Goal: Task Accomplishment & Management: Use online tool/utility

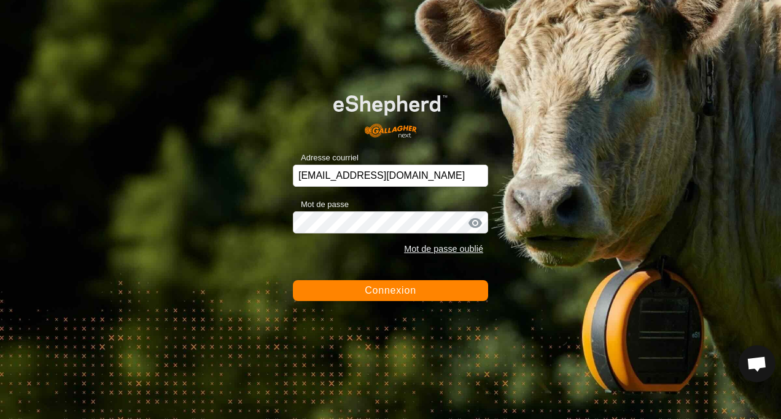
click at [387, 292] on span "Connexion" at bounding box center [391, 290] width 52 height 10
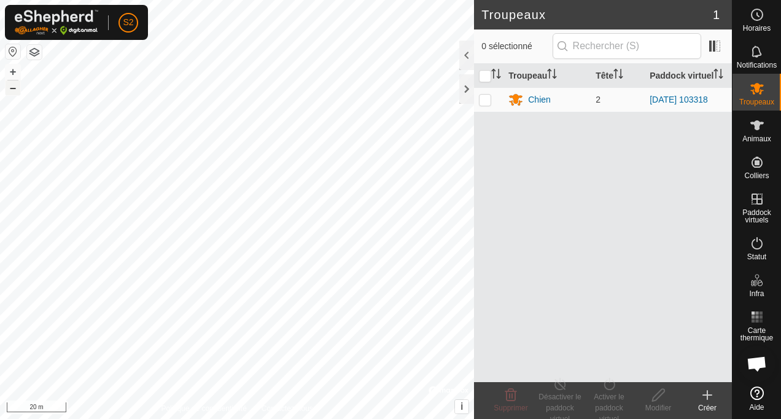
click at [12, 93] on button "–" at bounding box center [13, 87] width 15 height 15
click at [13, 90] on button "–" at bounding box center [13, 87] width 15 height 15
click at [12, 72] on button "+" at bounding box center [13, 71] width 15 height 15
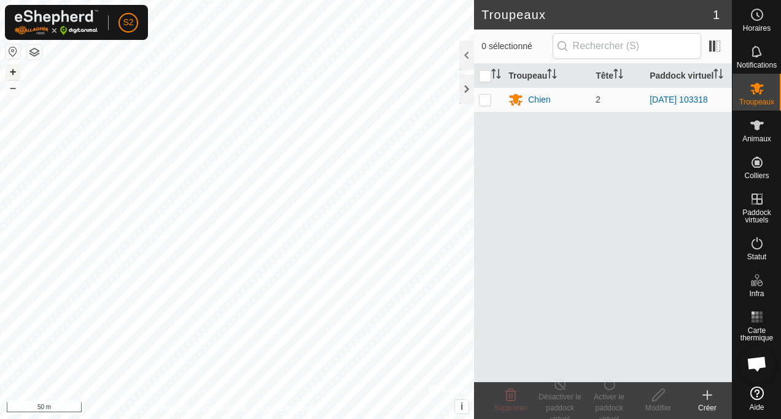
click at [12, 72] on button "+" at bounding box center [13, 71] width 15 height 15
click at [537, 98] on div "Chien" at bounding box center [539, 99] width 23 height 13
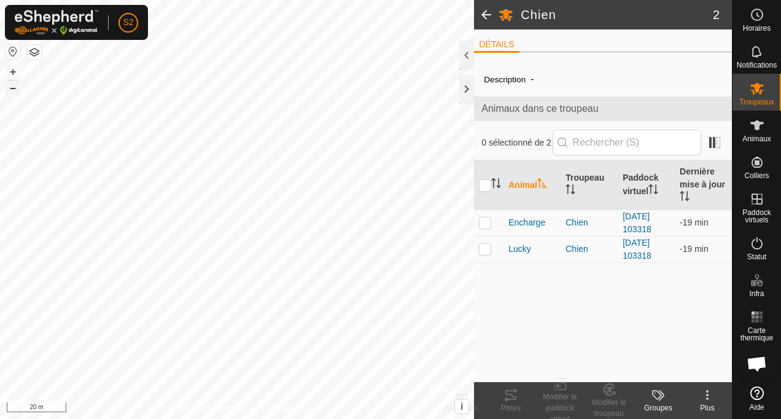
click at [14, 90] on button "–" at bounding box center [13, 87] width 15 height 15
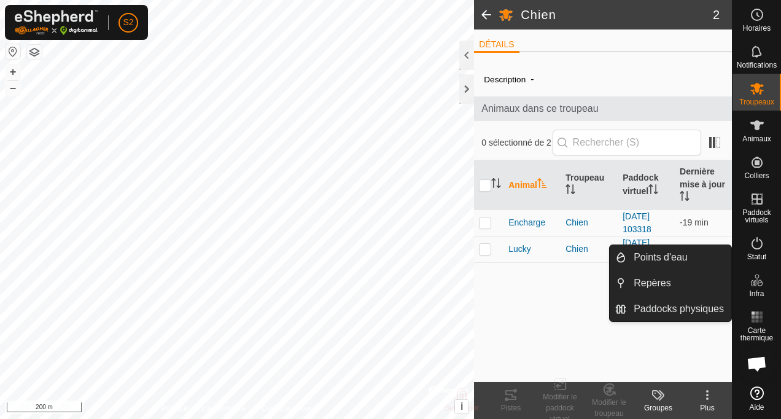
click at [756, 280] on icon at bounding box center [756, 280] width 15 height 15
click at [677, 264] on link "Points d'eau" at bounding box center [678, 257] width 105 height 25
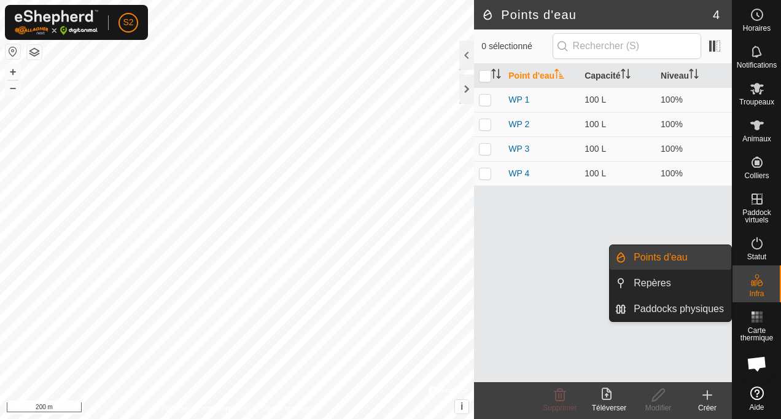
click at [662, 257] on link "Points d'eau" at bounding box center [678, 257] width 105 height 25
click at [657, 252] on link "Points d'eau" at bounding box center [678, 257] width 105 height 25
click at [732, 418] on p-menu "Points d'eau Repères Paddocks physiques Points d'eau Repères Paddocks physiques" at bounding box center [732, 419] width 0 height 0
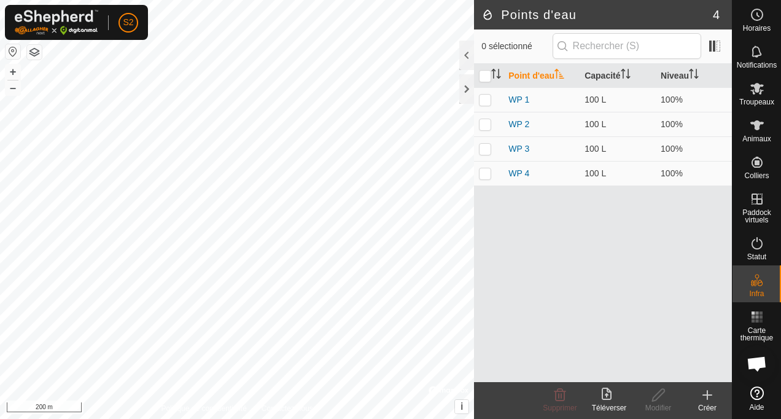
click at [707, 395] on icon at bounding box center [707, 395] width 9 height 0
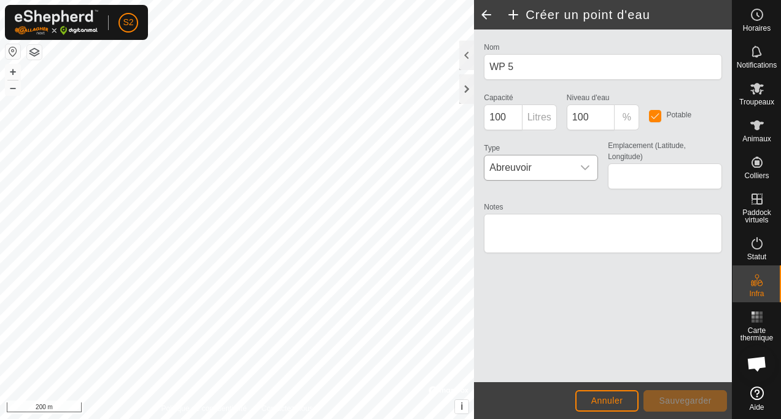
click at [586, 166] on icon "dropdown trigger" at bounding box center [585, 168] width 10 height 10
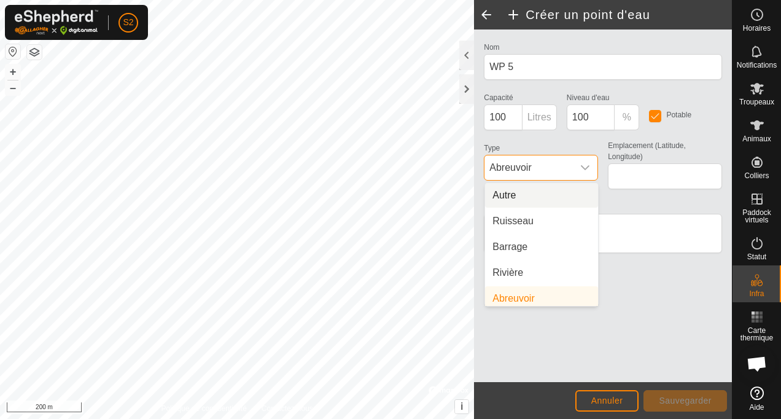
scroll to position [5, 0]
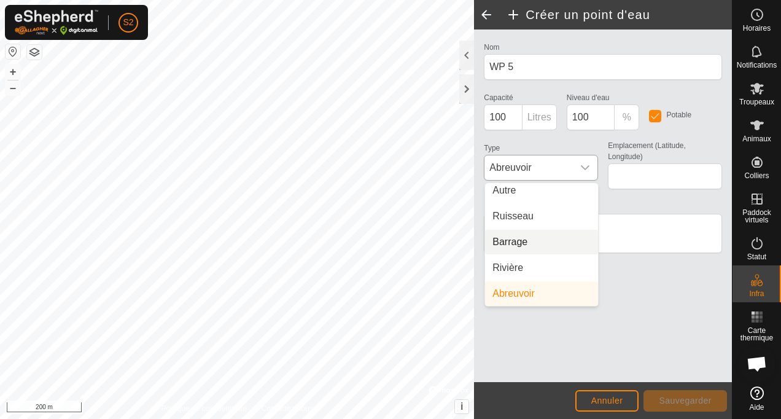
click at [516, 245] on li "Barrage" at bounding box center [541, 242] width 113 height 25
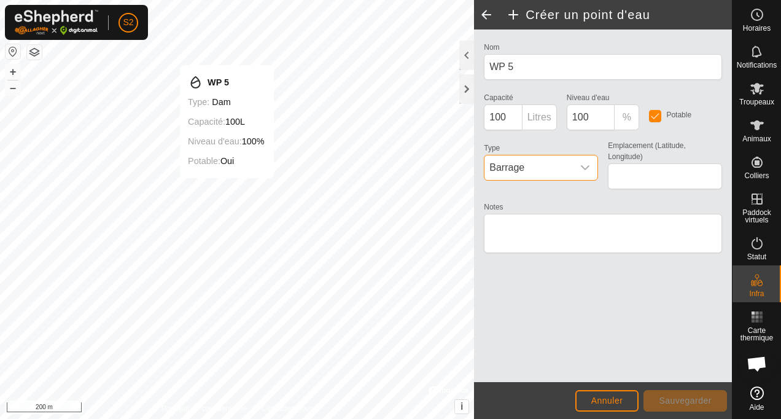
type input "46.449053, 1.435655"
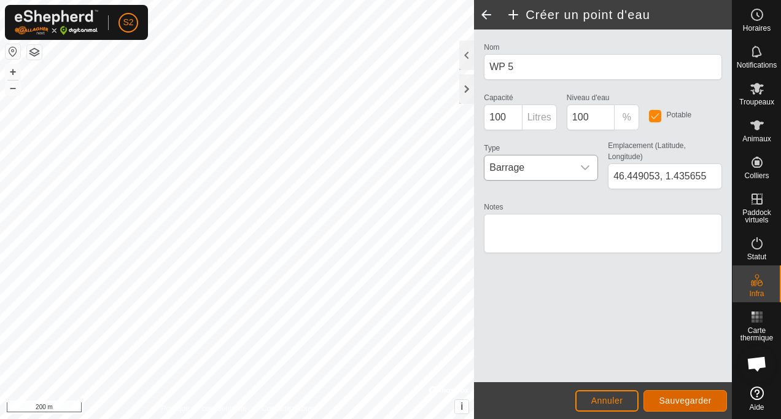
click at [676, 400] on span "Sauvegarder" at bounding box center [685, 400] width 53 height 10
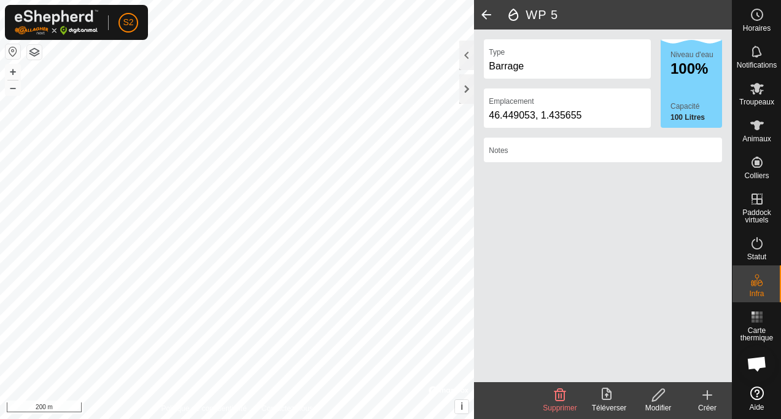
click at [707, 400] on icon at bounding box center [707, 394] width 15 height 15
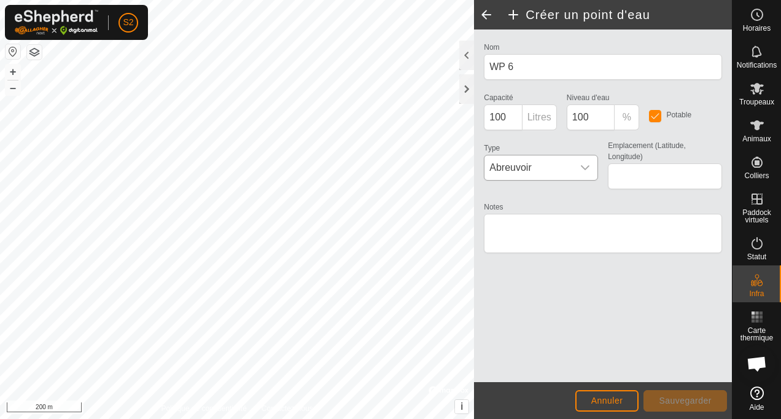
click at [584, 165] on icon "dropdown trigger" at bounding box center [585, 168] width 10 height 10
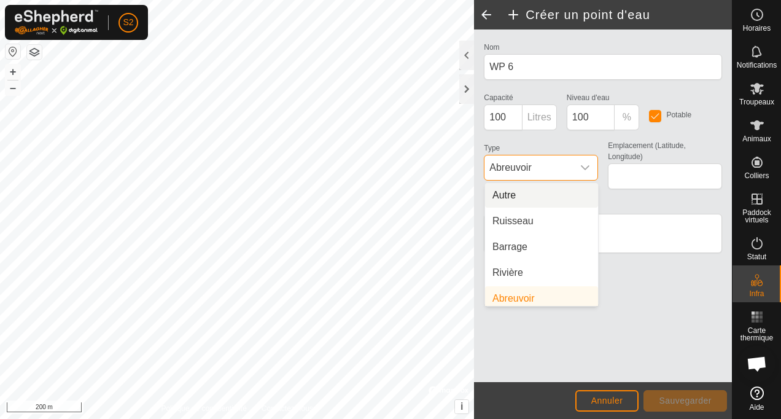
scroll to position [5, 0]
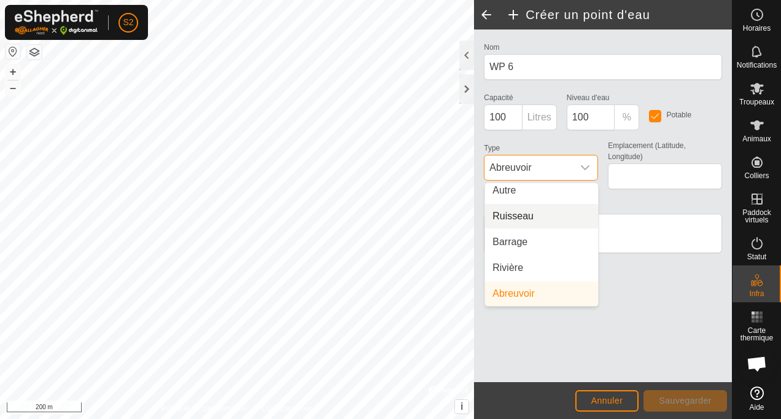
click at [520, 216] on li "Ruisseau" at bounding box center [541, 216] width 113 height 25
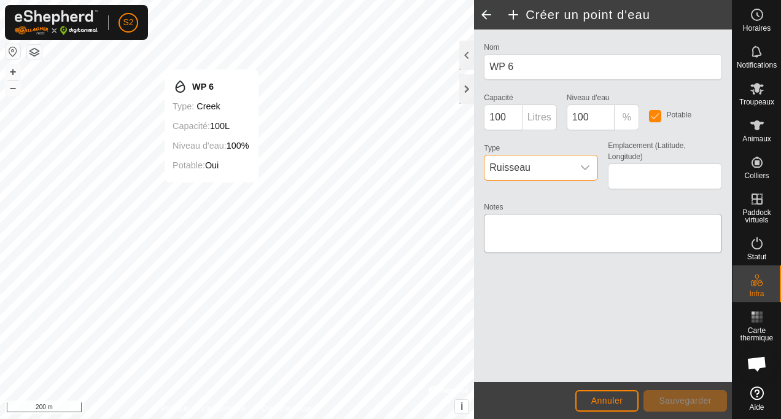
type input "46.448950, 1.435119"
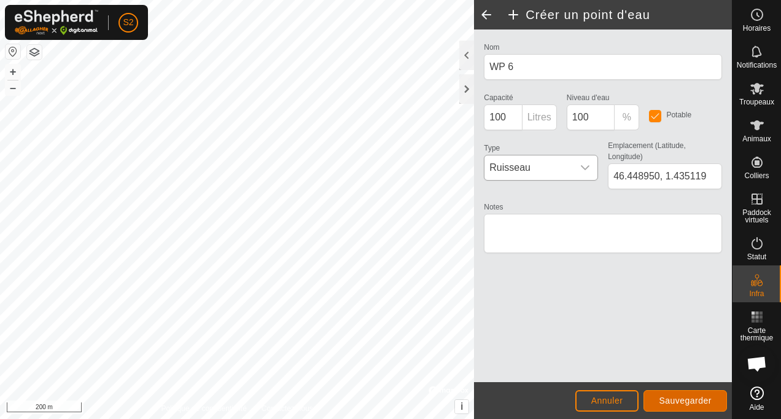
click at [694, 396] on span "Sauvegarder" at bounding box center [685, 400] width 53 height 10
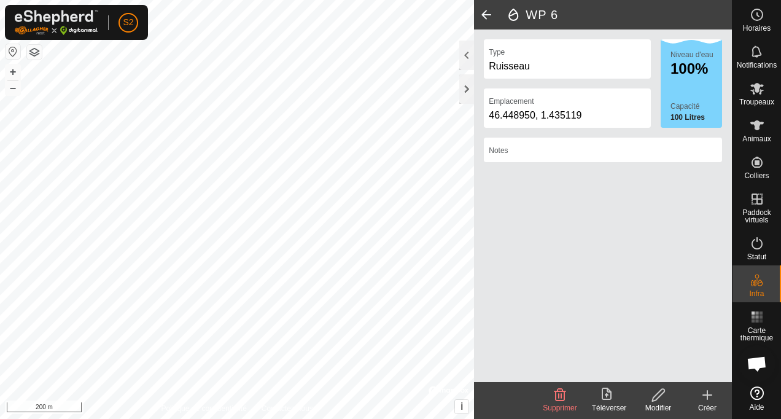
click at [709, 399] on icon at bounding box center [707, 394] width 15 height 15
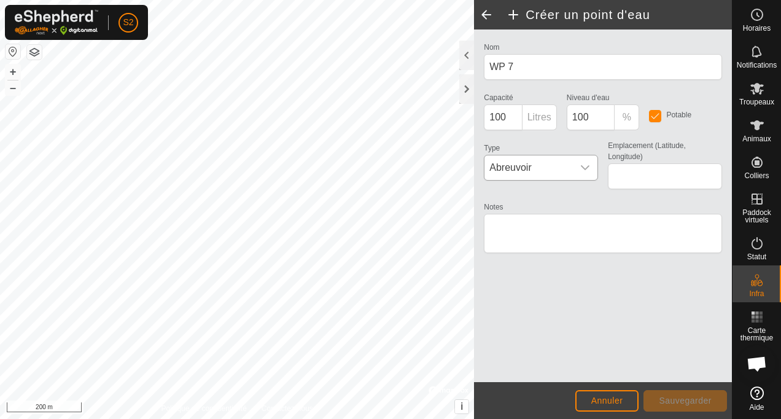
click at [586, 170] on icon "dropdown trigger" at bounding box center [585, 168] width 10 height 10
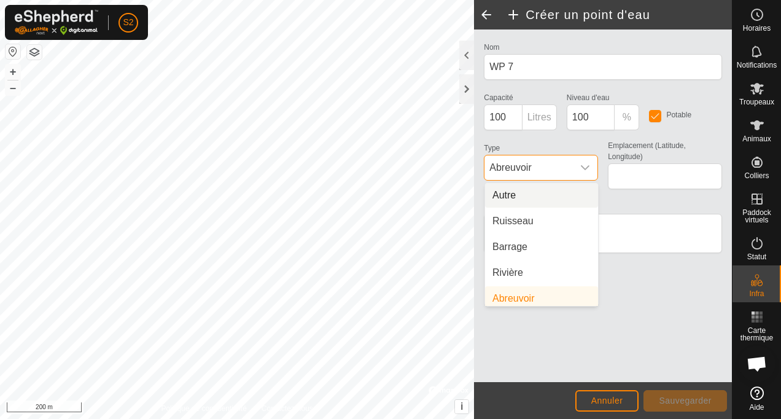
scroll to position [5, 0]
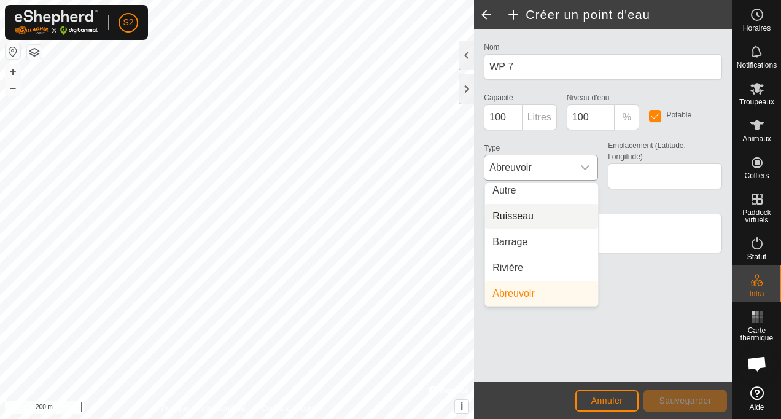
click at [527, 214] on li "Ruisseau" at bounding box center [541, 216] width 113 height 25
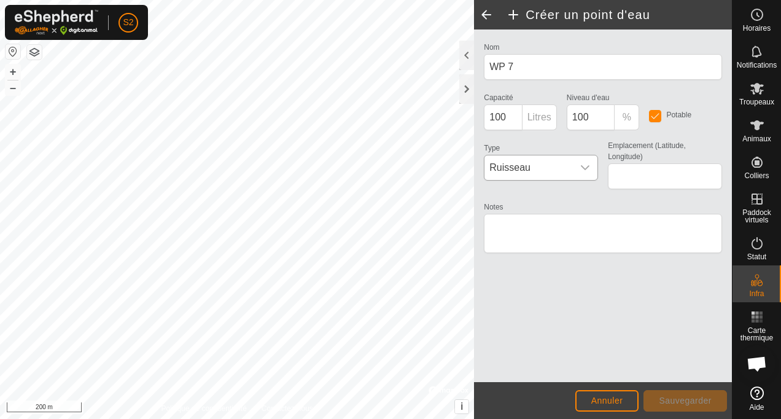
type input "46.449955, 1.435569"
click at [692, 401] on span "Sauvegarder" at bounding box center [685, 400] width 53 height 10
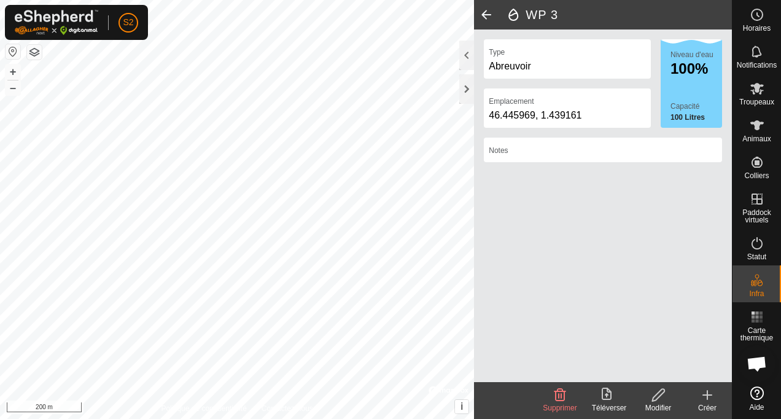
click at [486, 15] on span at bounding box center [486, 14] width 25 height 29
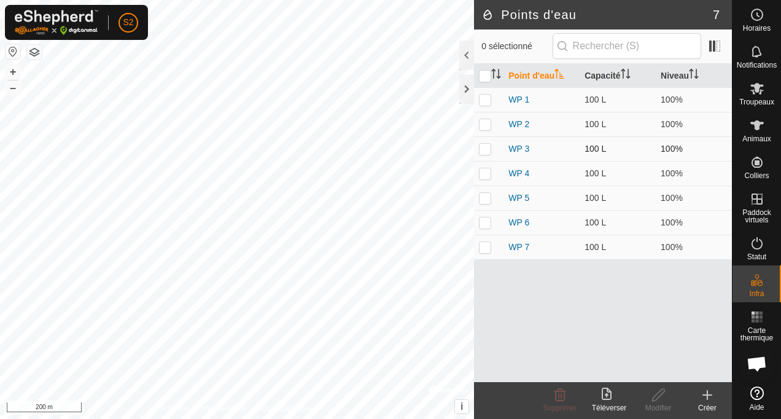
click at [487, 150] on p-checkbox at bounding box center [485, 149] width 12 height 10
checkbox input "true"
click at [658, 393] on icon at bounding box center [658, 394] width 15 height 15
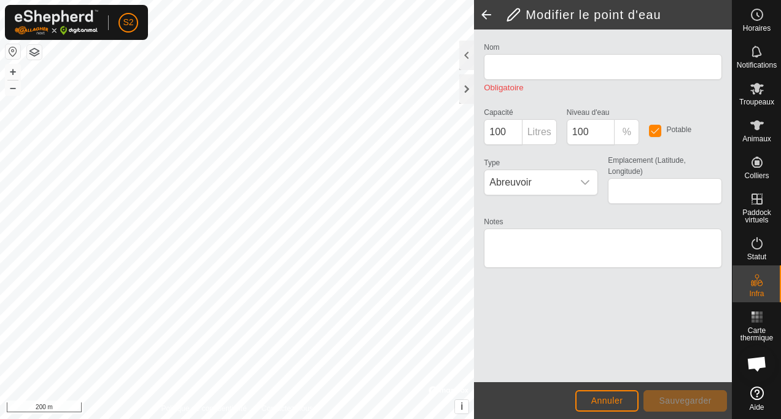
type input "WP 3"
type input "46.445969, 1.439161"
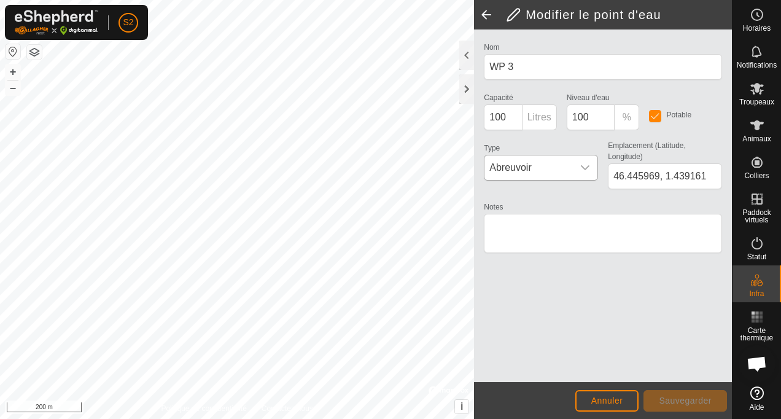
click at [587, 166] on icon "dropdown trigger" at bounding box center [585, 168] width 10 height 10
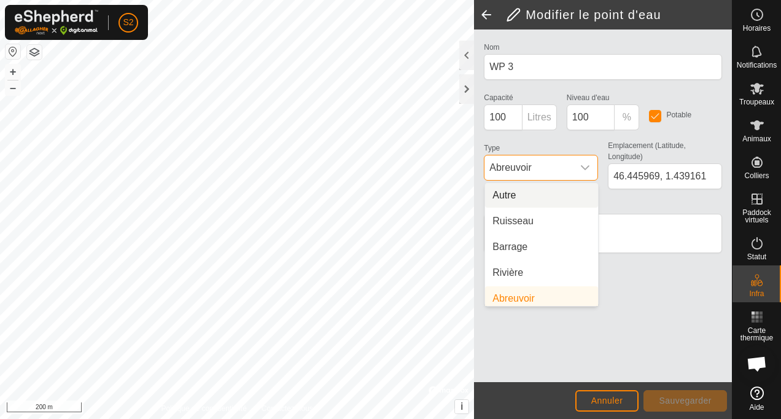
scroll to position [5, 0]
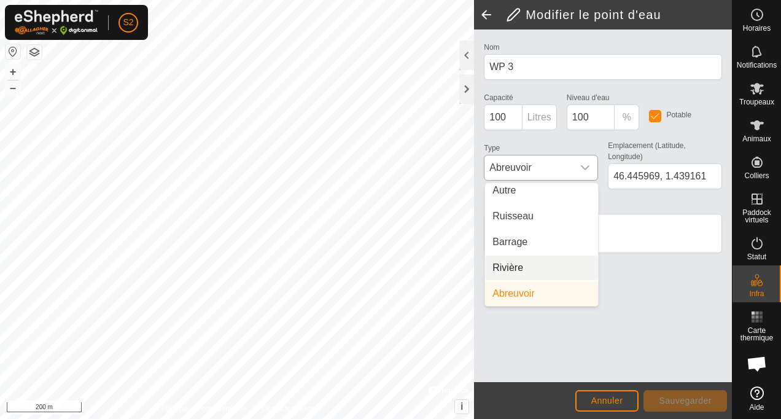
click at [516, 268] on li "Rivière" at bounding box center [541, 267] width 113 height 25
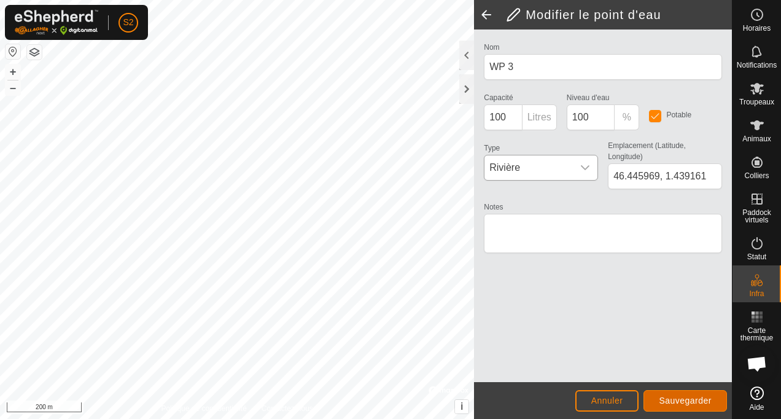
click at [681, 398] on span "Sauvegarder" at bounding box center [685, 400] width 53 height 10
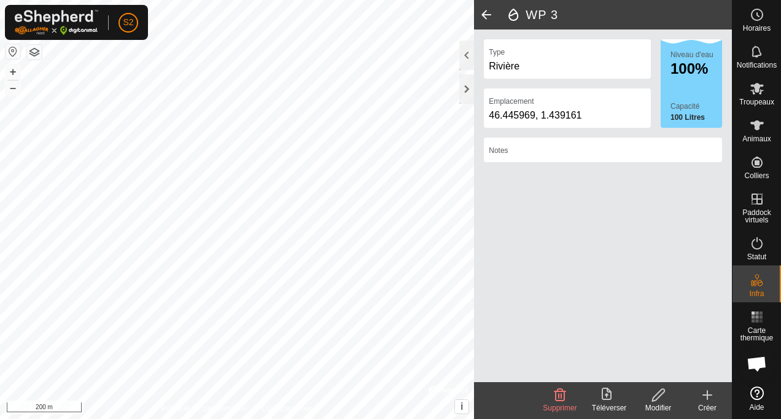
click at [706, 396] on icon at bounding box center [707, 394] width 15 height 15
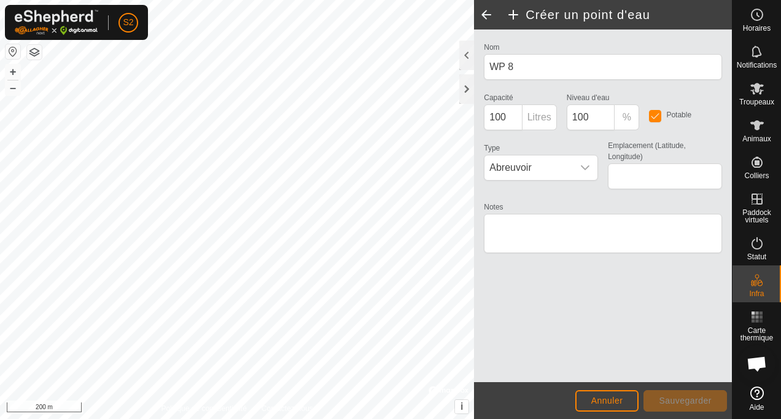
type input "46.443997, 1.439151"
click at [588, 166] on icon "dropdown trigger" at bounding box center [585, 167] width 9 height 5
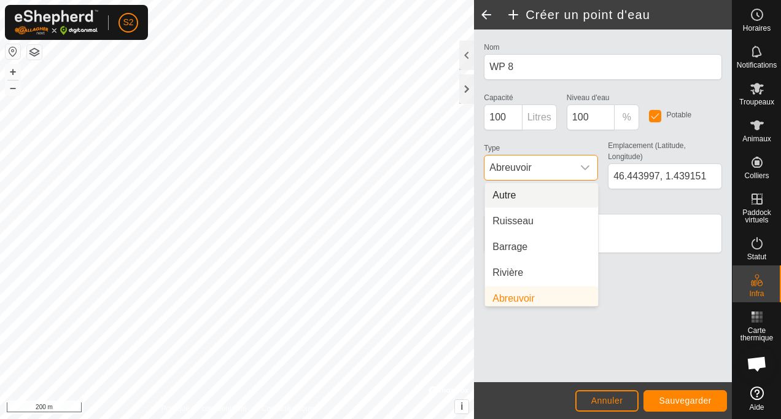
scroll to position [5, 0]
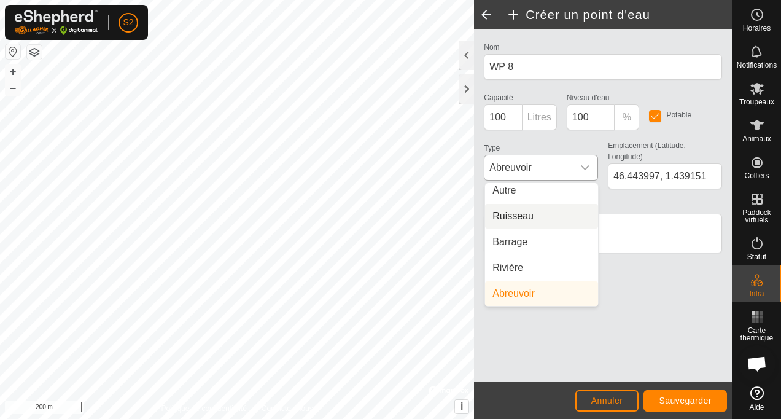
click at [519, 219] on li "Ruisseau" at bounding box center [541, 216] width 113 height 25
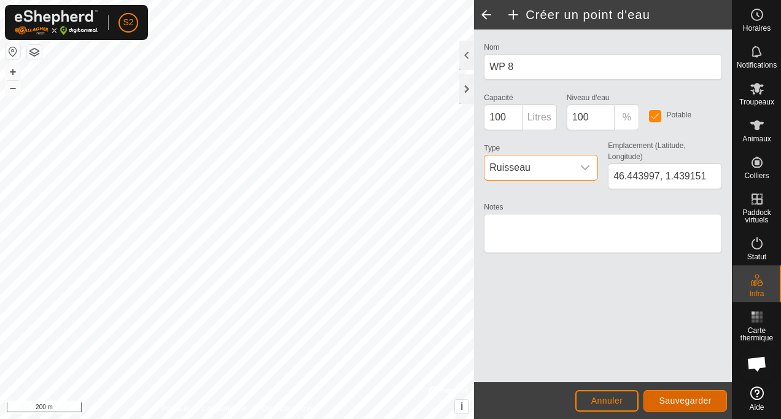
click at [676, 396] on span "Sauvegarder" at bounding box center [685, 400] width 53 height 10
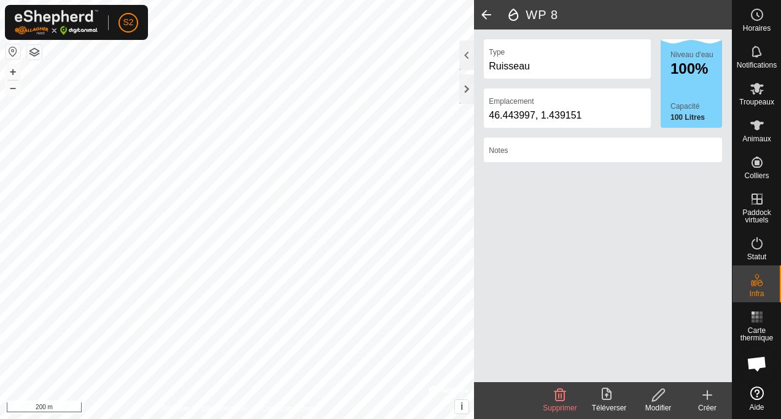
click at [703, 396] on icon at bounding box center [707, 394] width 15 height 15
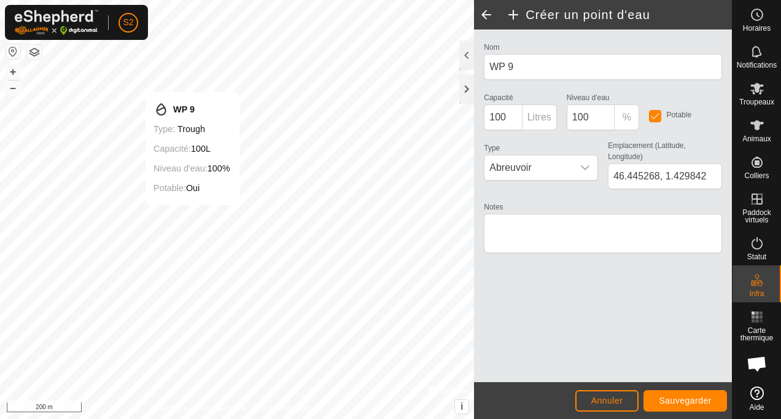
type input "46.445342, 1.429756"
click at [584, 166] on icon "dropdown trigger" at bounding box center [585, 168] width 10 height 10
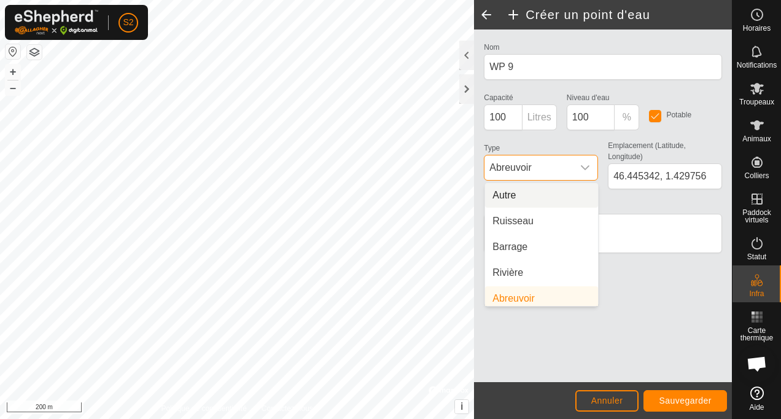
scroll to position [5, 0]
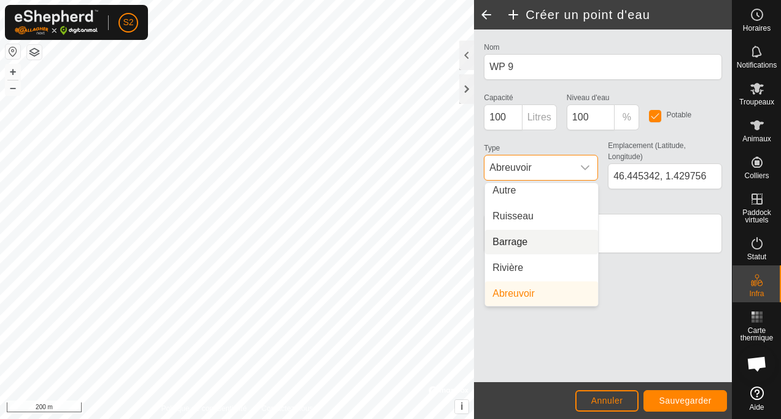
click at [527, 240] on li "Barrage" at bounding box center [541, 242] width 113 height 25
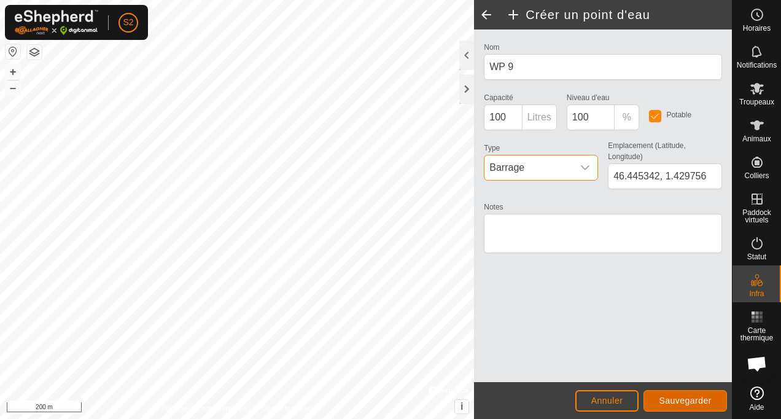
click at [686, 399] on span "Sauvegarder" at bounding box center [685, 400] width 53 height 10
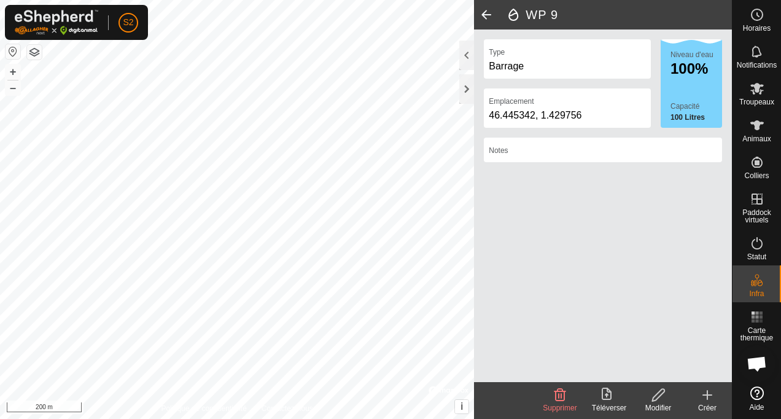
click at [712, 394] on icon at bounding box center [707, 394] width 15 height 15
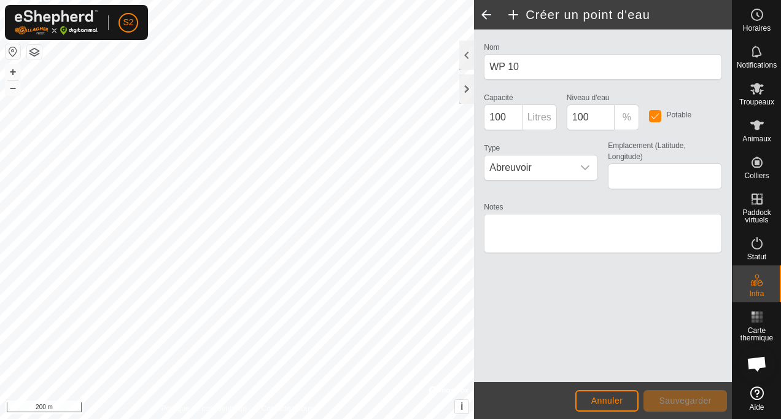
type input "46.447220, 1.427611"
click at [583, 168] on icon "dropdown trigger" at bounding box center [585, 167] width 9 height 5
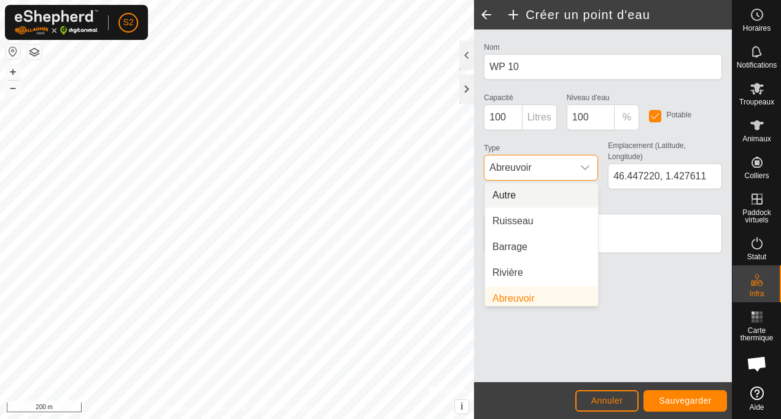
scroll to position [5, 0]
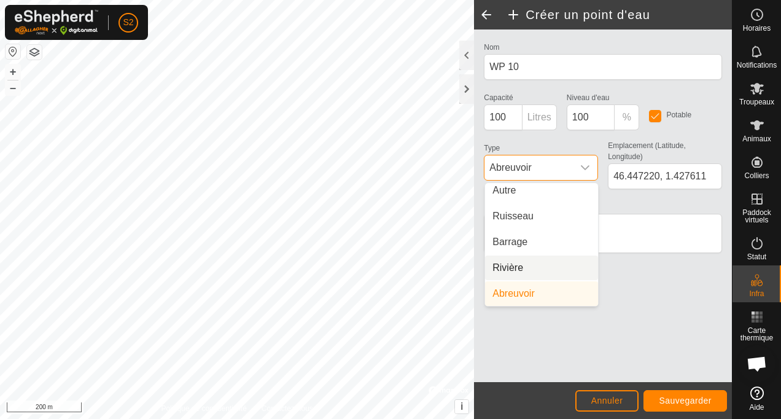
click at [517, 268] on li "Rivière" at bounding box center [541, 267] width 113 height 25
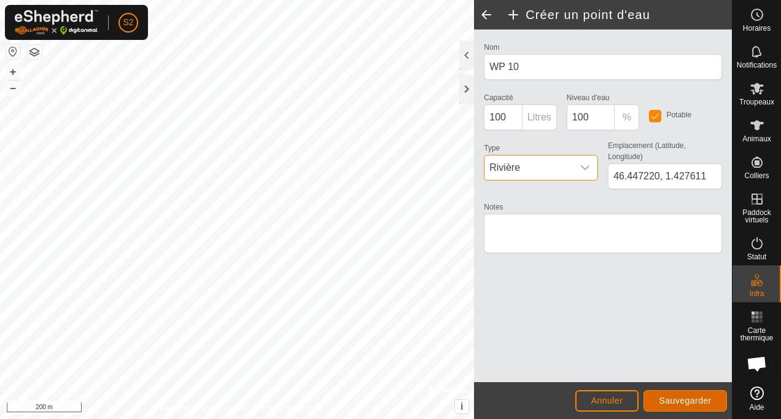
click at [691, 400] on span "Sauvegarder" at bounding box center [685, 400] width 53 height 10
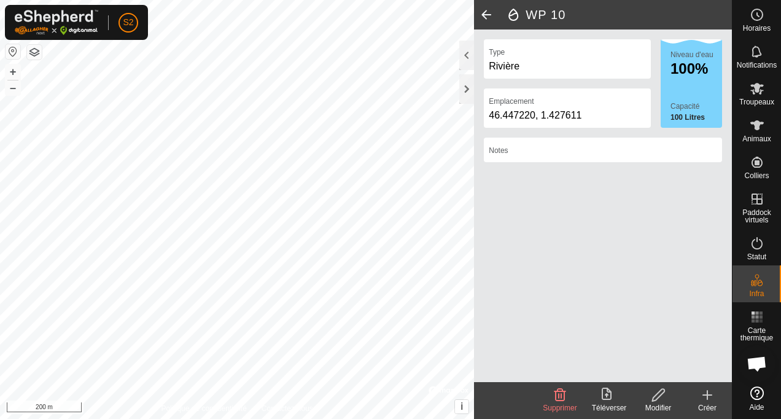
click at [707, 398] on icon at bounding box center [707, 394] width 0 height 9
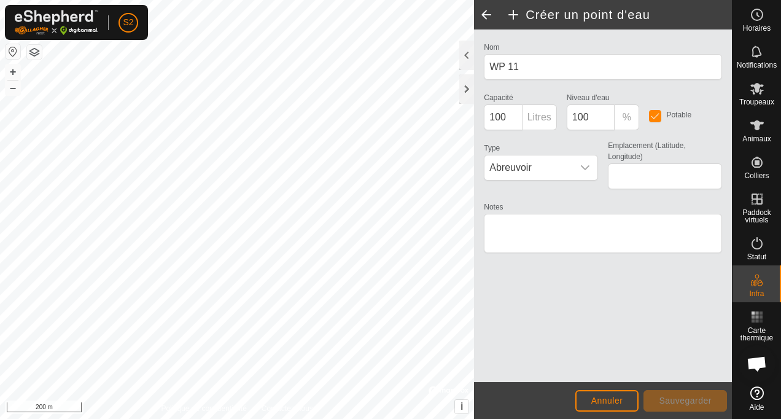
type input "46.448299, 1.430893"
click at [583, 169] on icon "dropdown trigger" at bounding box center [585, 168] width 10 height 10
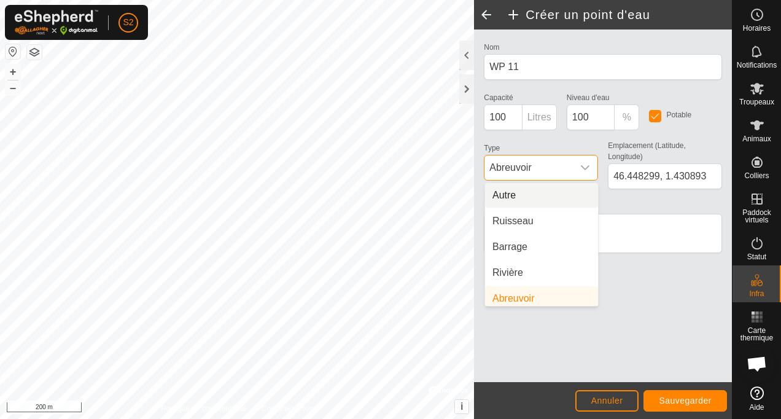
scroll to position [5, 0]
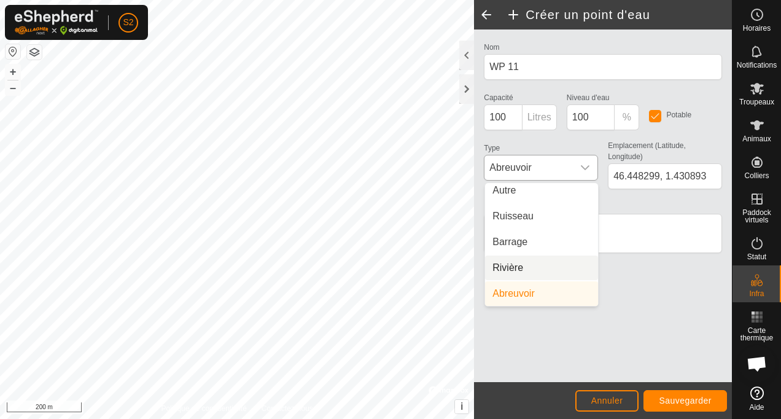
click at [521, 263] on li "Rivière" at bounding box center [541, 267] width 113 height 25
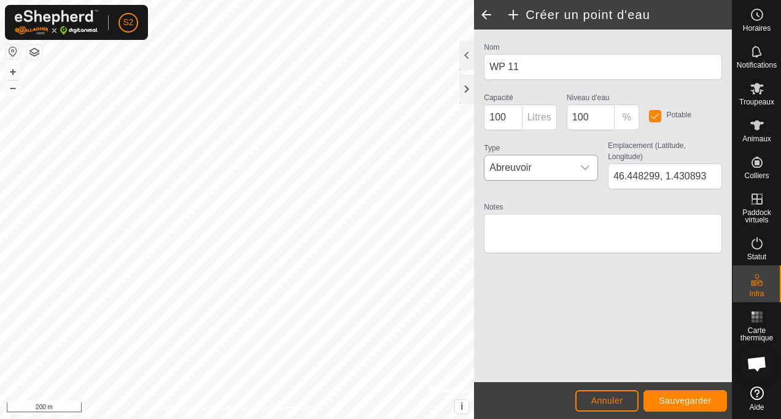
click at [521, 257] on span "Rivière" at bounding box center [507, 251] width 31 height 12
click at [691, 403] on span "Sauvegarder" at bounding box center [685, 400] width 53 height 10
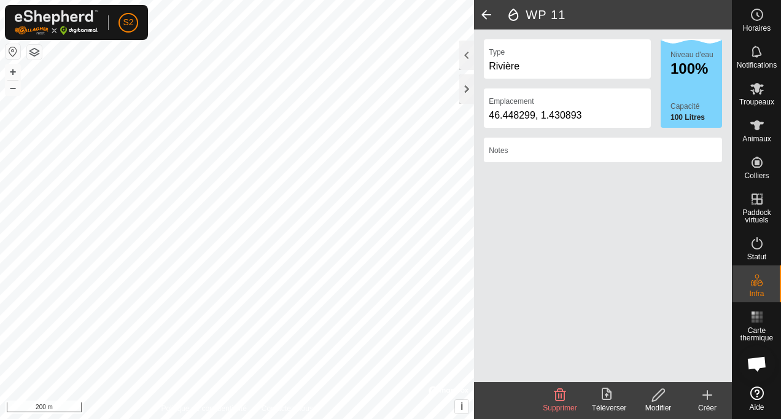
click at [707, 398] on icon at bounding box center [707, 394] width 0 height 9
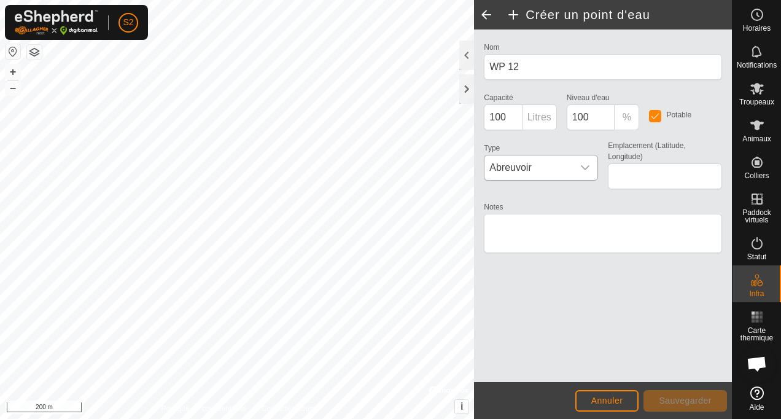
click at [582, 164] on icon "dropdown trigger" at bounding box center [585, 168] width 10 height 10
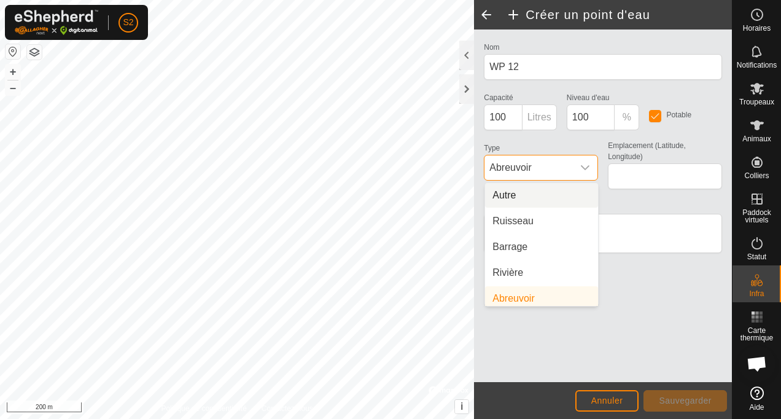
scroll to position [5, 0]
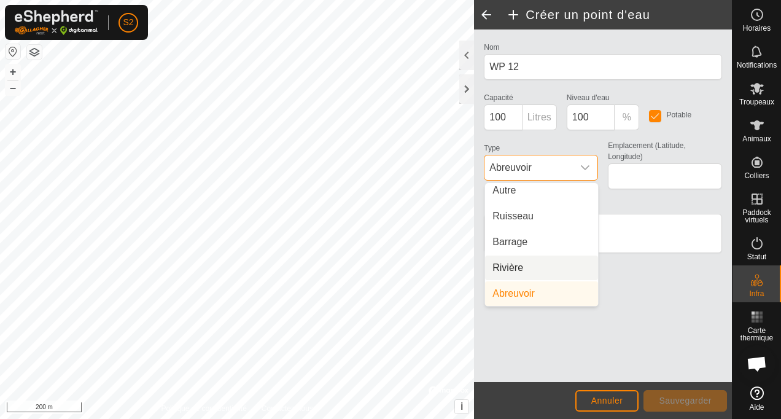
click at [521, 268] on li "Rivière" at bounding box center [541, 267] width 113 height 25
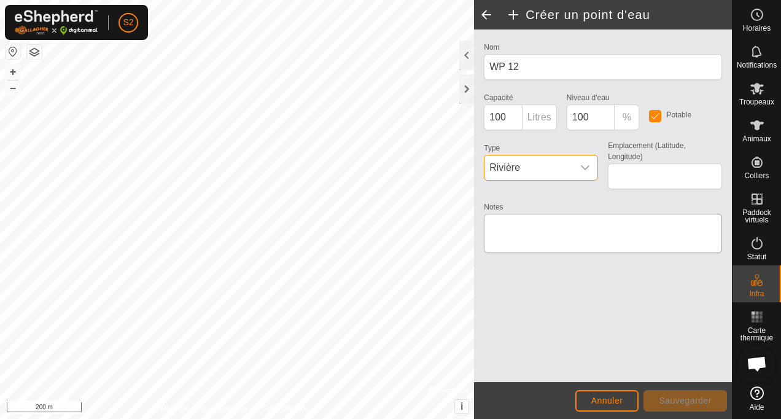
type input "46.445859, 1.425358"
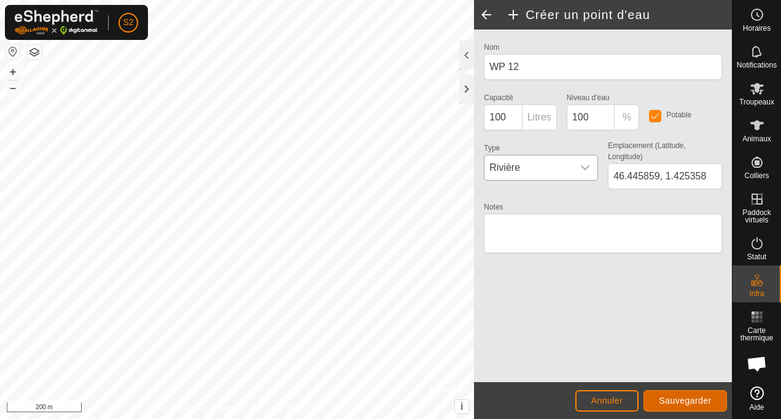
click at [696, 396] on span "Sauvegarder" at bounding box center [685, 400] width 53 height 10
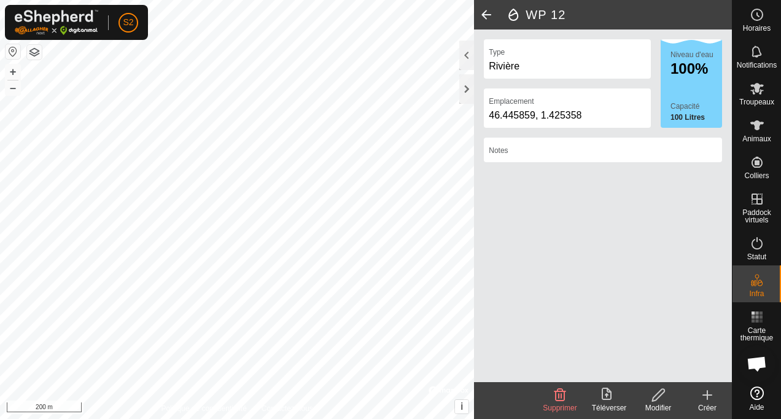
click at [707, 397] on icon at bounding box center [707, 394] width 0 height 9
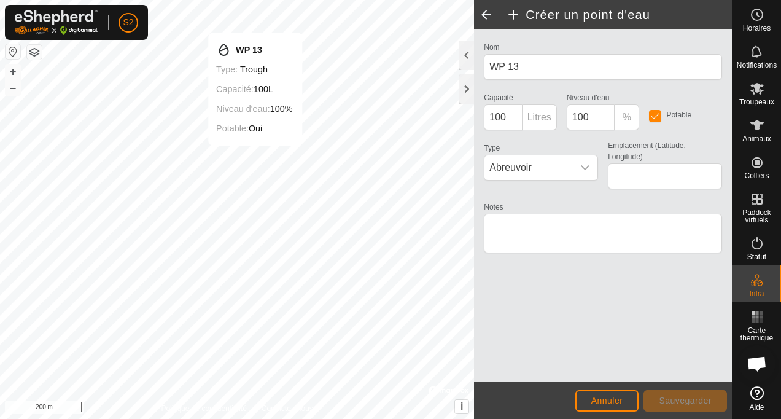
type input "46.444943, 1.425487"
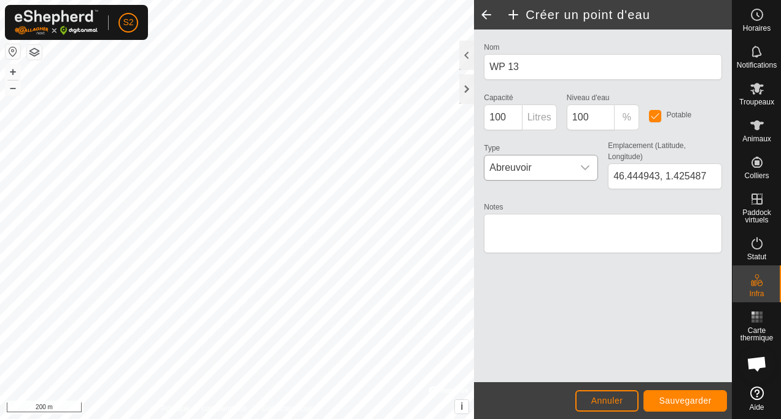
click at [586, 168] on icon "dropdown trigger" at bounding box center [585, 167] width 9 height 5
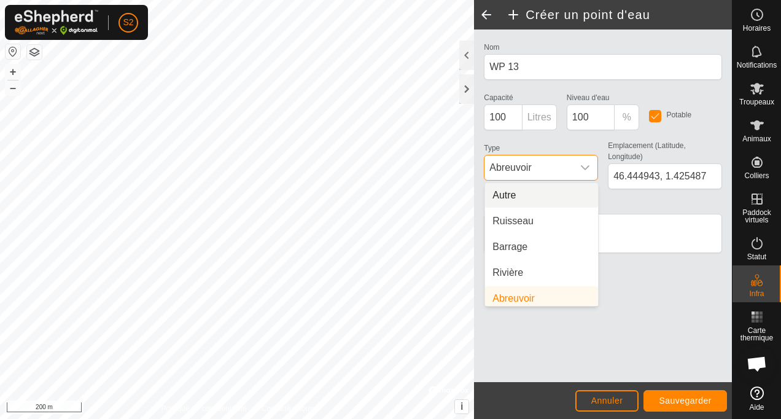
scroll to position [5, 0]
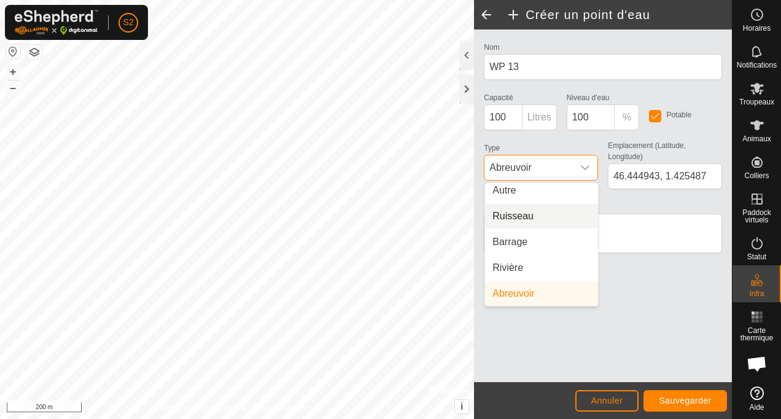
click at [525, 218] on li "Ruisseau" at bounding box center [541, 216] width 113 height 25
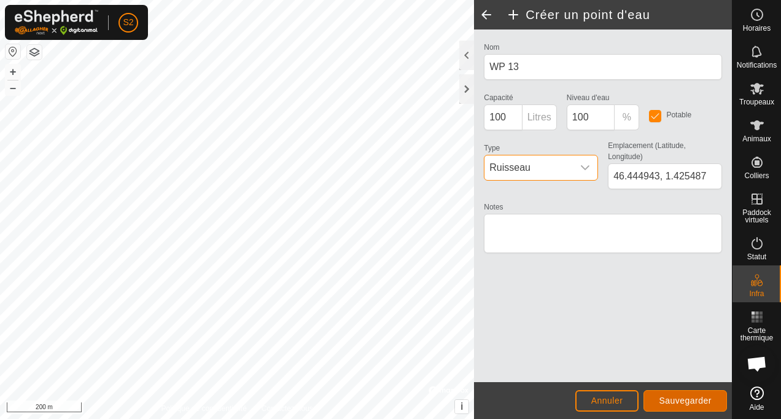
click at [693, 401] on span "Sauvegarder" at bounding box center [685, 400] width 53 height 10
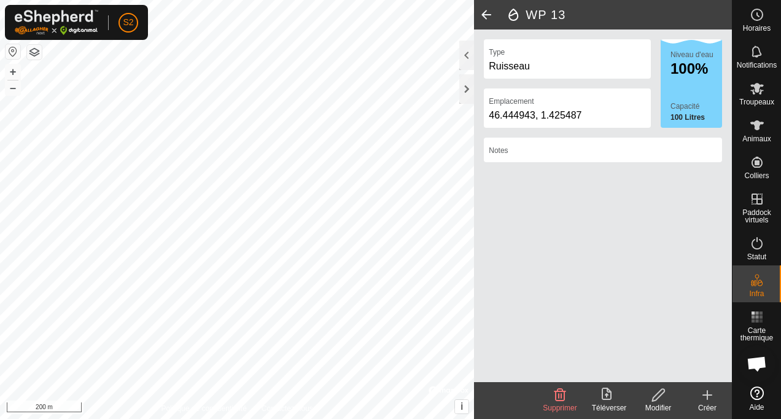
click at [487, 15] on span at bounding box center [486, 14] width 25 height 29
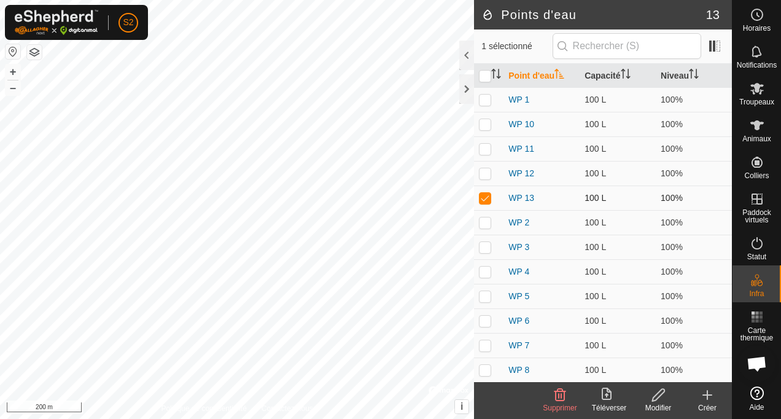
click at [487, 196] on p-checkbox at bounding box center [485, 198] width 12 height 10
checkbox input "false"
click at [709, 396] on icon at bounding box center [707, 394] width 15 height 15
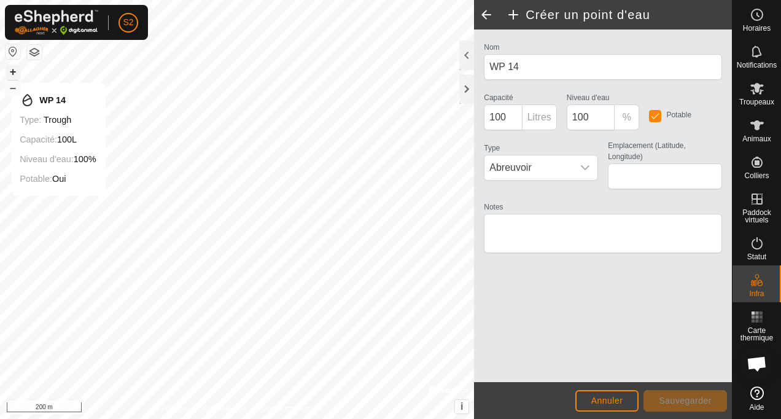
click at [11, 71] on button "+" at bounding box center [13, 71] width 15 height 15
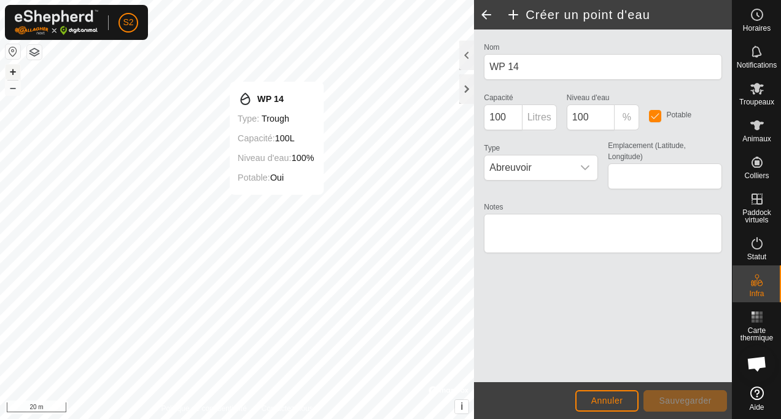
type input "46.444374, 1.433858"
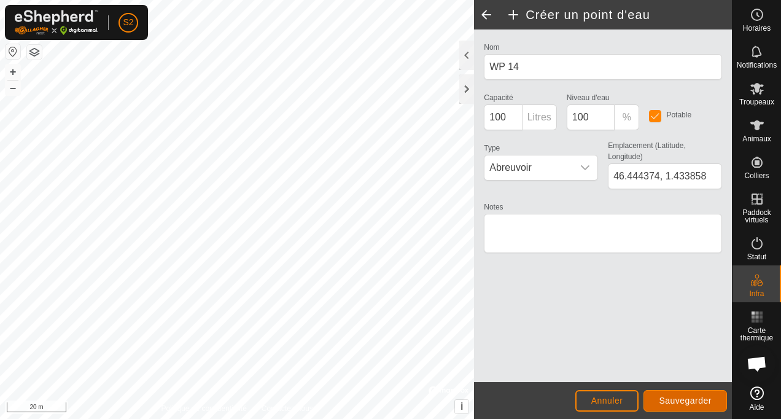
click at [689, 394] on button "Sauvegarder" at bounding box center [684, 400] width 83 height 21
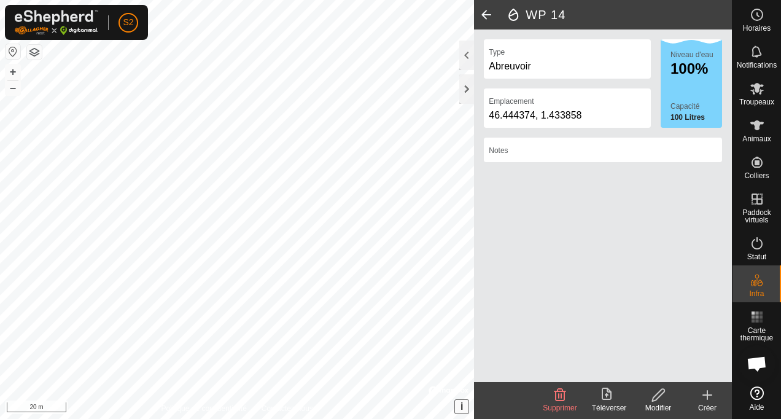
click at [462, 404] on span "i" at bounding box center [461, 406] width 2 height 10
click at [462, 405] on span "›" at bounding box center [461, 406] width 3 height 10
click at [709, 395] on icon at bounding box center [707, 395] width 9 height 0
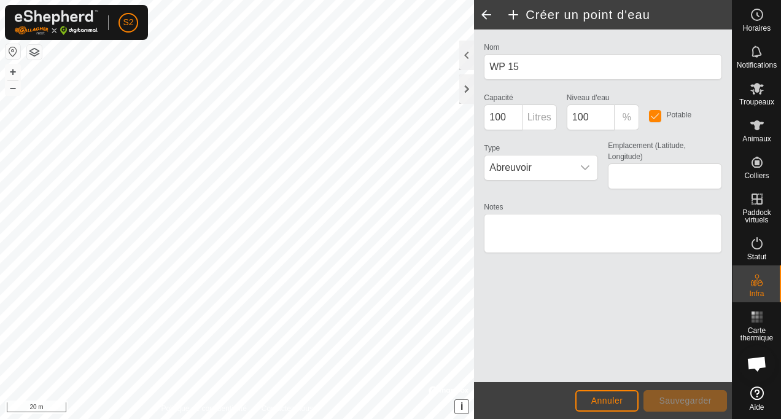
type input "46.444072, 1.433314"
click at [678, 401] on span "Sauvegarder" at bounding box center [685, 400] width 53 height 10
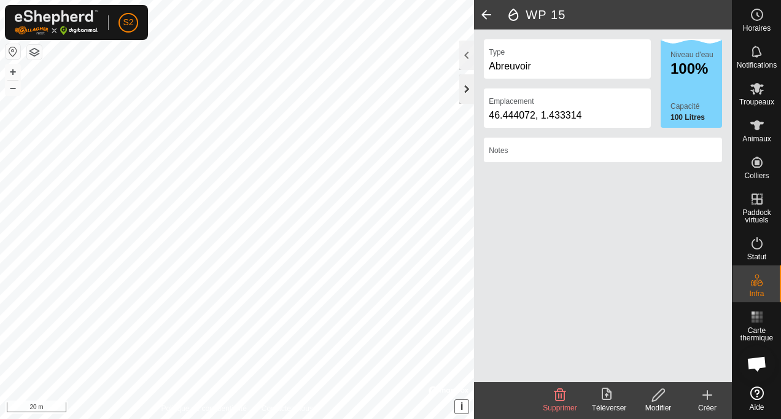
click at [470, 87] on div at bounding box center [466, 88] width 15 height 29
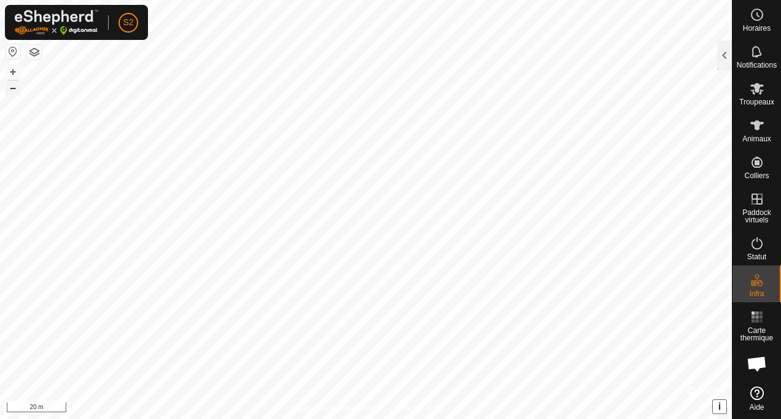
click at [11, 93] on button "–" at bounding box center [13, 87] width 15 height 15
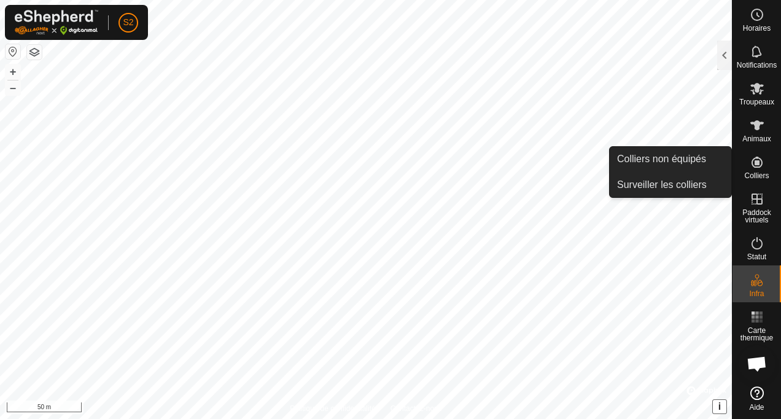
click at [757, 163] on icon at bounding box center [756, 162] width 11 height 11
click at [682, 188] on link "Surveiller les colliers" at bounding box center [670, 184] width 122 height 25
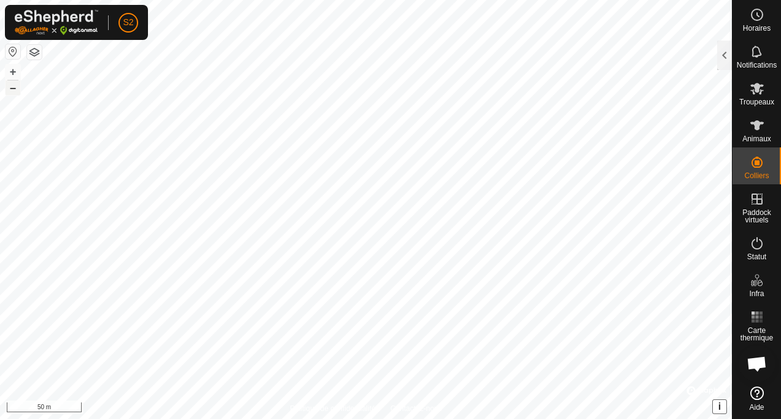
click at [12, 88] on button "–" at bounding box center [13, 87] width 15 height 15
click at [15, 68] on button "+" at bounding box center [13, 71] width 15 height 15
click at [11, 70] on button "+" at bounding box center [13, 71] width 15 height 15
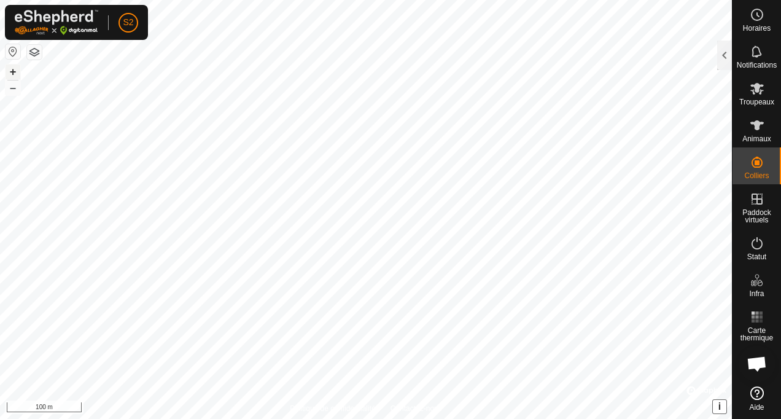
click at [10, 71] on button "+" at bounding box center [13, 71] width 15 height 15
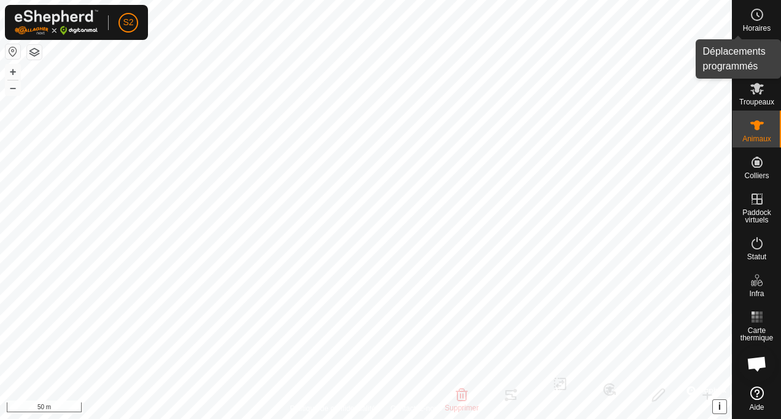
click at [760, 12] on icon at bounding box center [756, 14] width 15 height 15
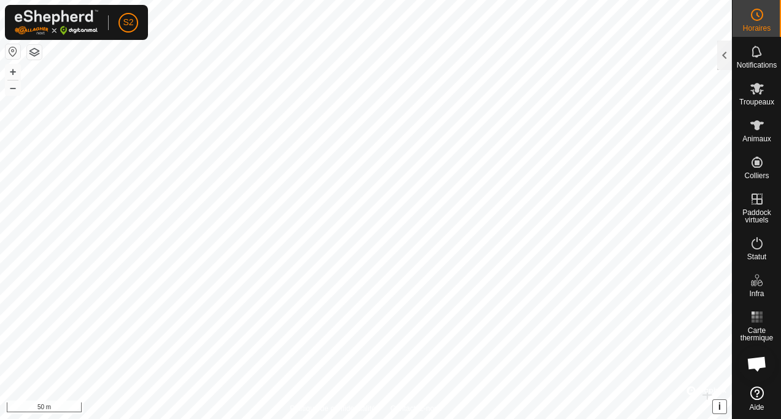
click at [760, 12] on icon at bounding box center [756, 14] width 15 height 15
click at [15, 92] on button "–" at bounding box center [13, 87] width 15 height 15
click at [17, 69] on button "+" at bounding box center [13, 71] width 15 height 15
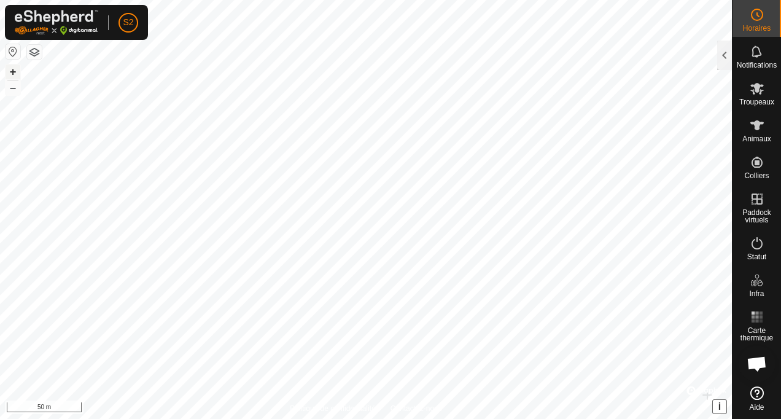
click at [14, 74] on button "+" at bounding box center [13, 71] width 15 height 15
click at [12, 71] on button "+" at bounding box center [13, 71] width 15 height 15
click at [14, 93] on button "–" at bounding box center [13, 87] width 15 height 15
